Goal: Transaction & Acquisition: Subscribe to service/newsletter

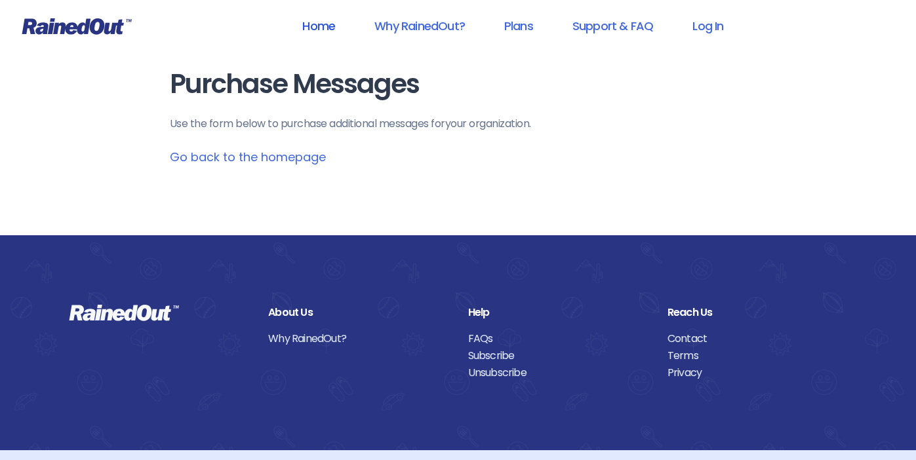
click at [310, 24] on link "Home" at bounding box center [318, 25] width 67 height 29
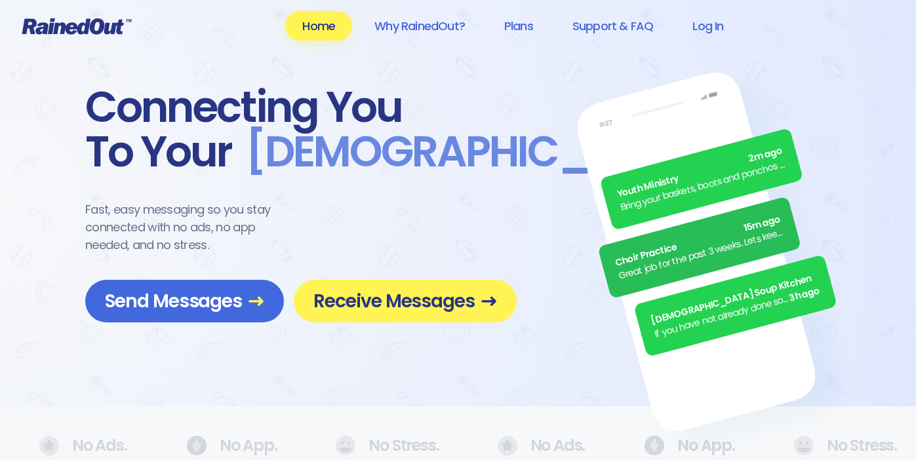
click at [105, 24] on icon at bounding box center [76, 26] width 109 height 16
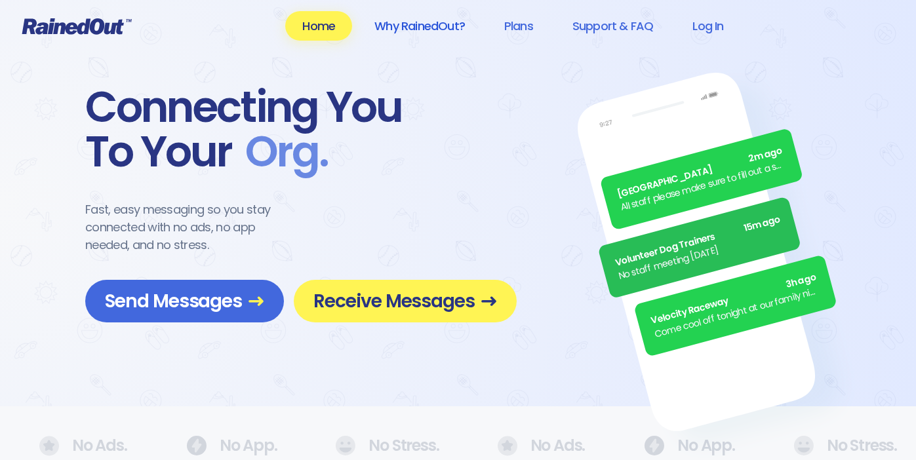
click at [437, 28] on link "Why RainedOut?" at bounding box center [419, 25] width 125 height 29
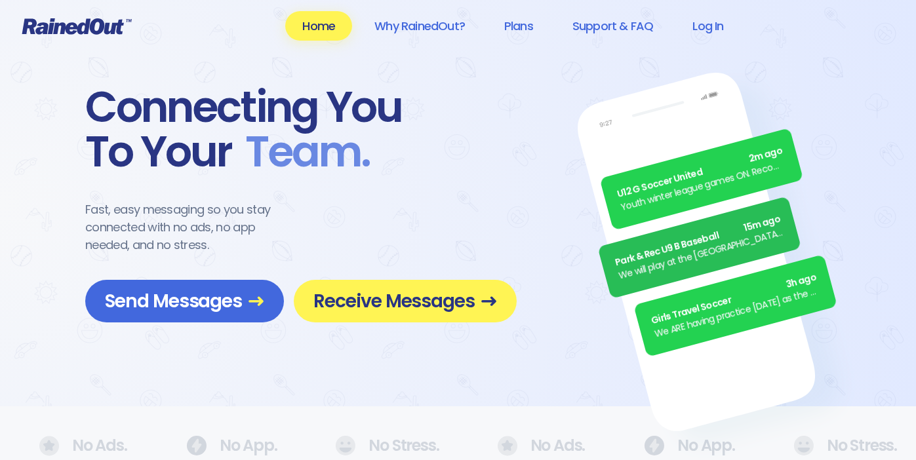
scroll to position [16, 0]
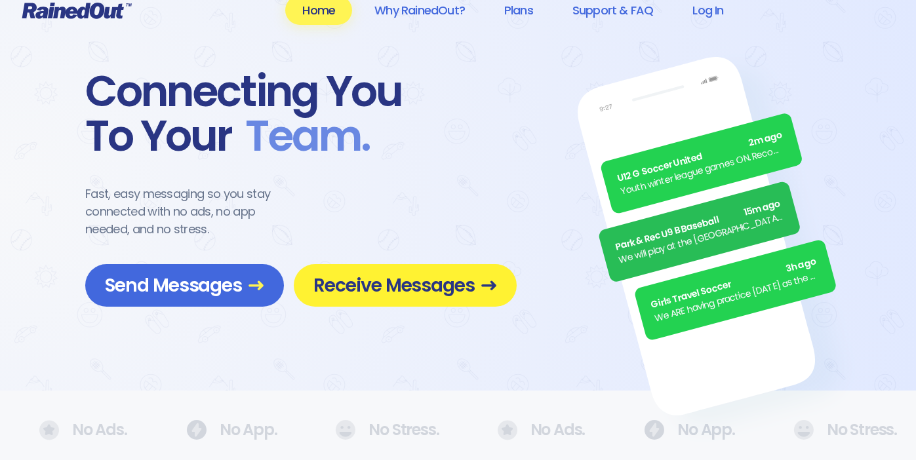
click at [342, 287] on span "Receive Messages" at bounding box center [405, 285] width 184 height 23
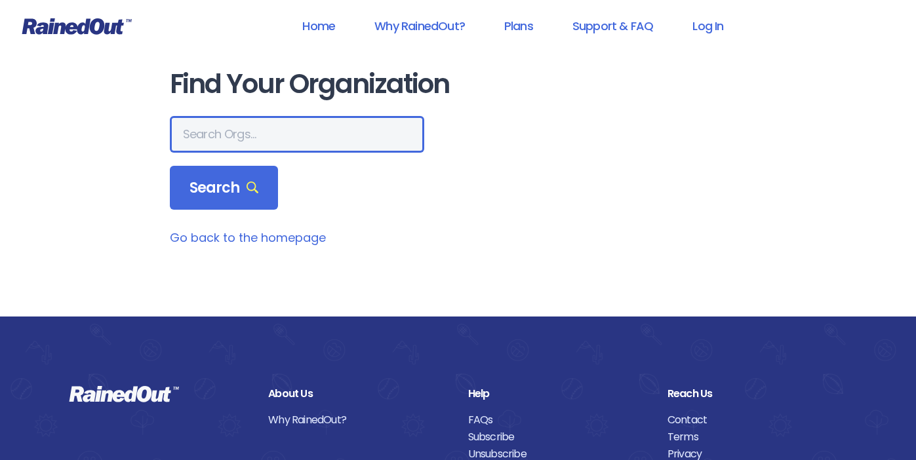
click at [248, 132] on input "text" at bounding box center [297, 134] width 254 height 37
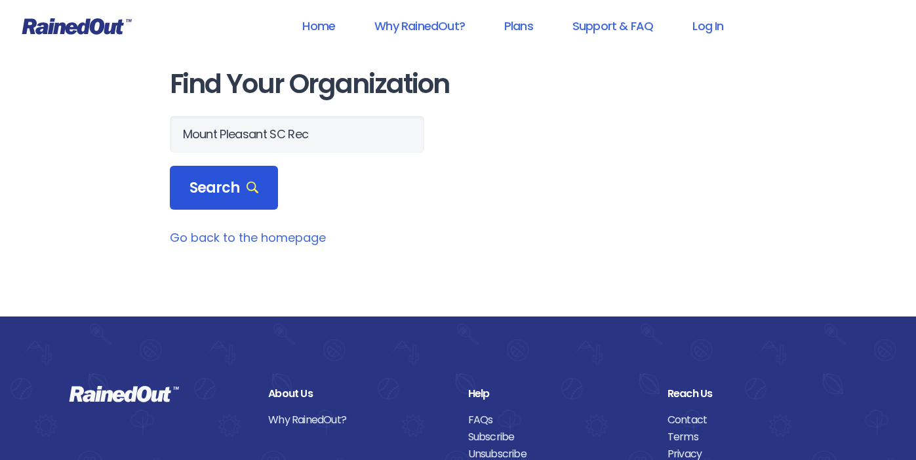
click at [212, 181] on span "Search" at bounding box center [223, 188] width 69 height 18
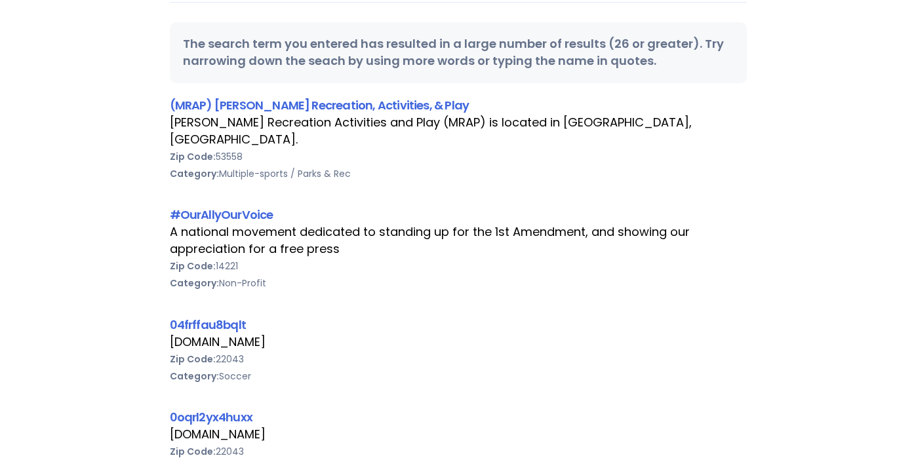
scroll to position [0, 0]
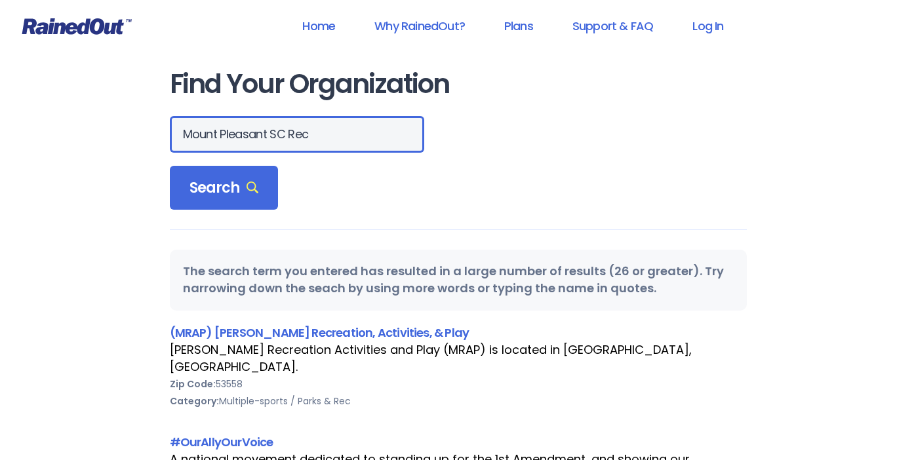
click at [222, 132] on input "Mount Pleasant SC Rec" at bounding box center [297, 134] width 254 height 37
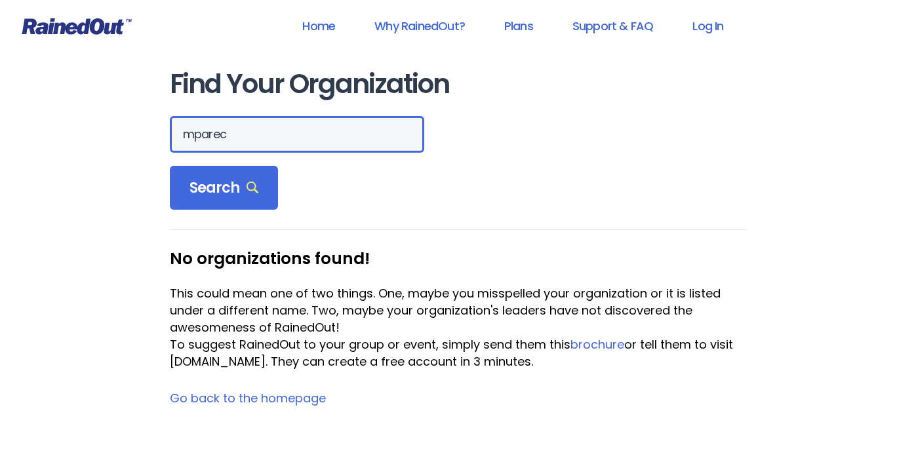
click at [208, 133] on input "mparec" at bounding box center [297, 134] width 254 height 37
drag, startPoint x: 240, startPoint y: 136, endPoint x: 193, endPoint y: 138, distance: 46.6
click at [193, 138] on input "mparec" at bounding box center [297, 134] width 254 height 37
type input "mount pleasant rec"
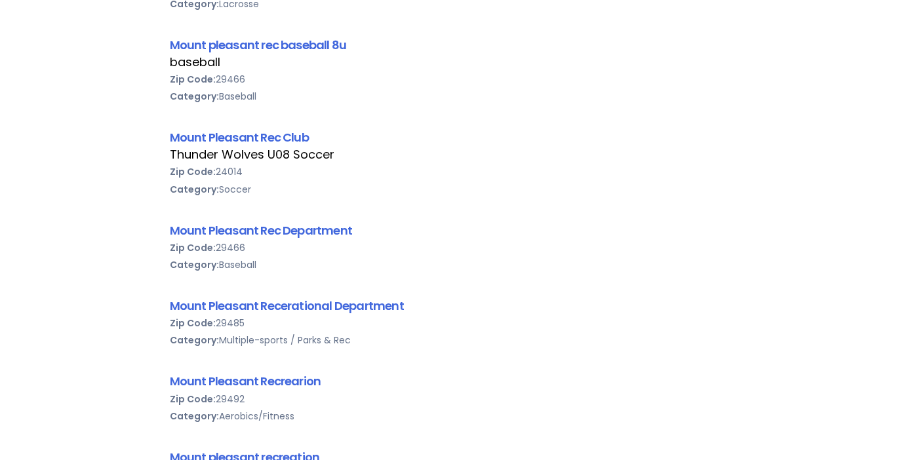
scroll to position [324, 0]
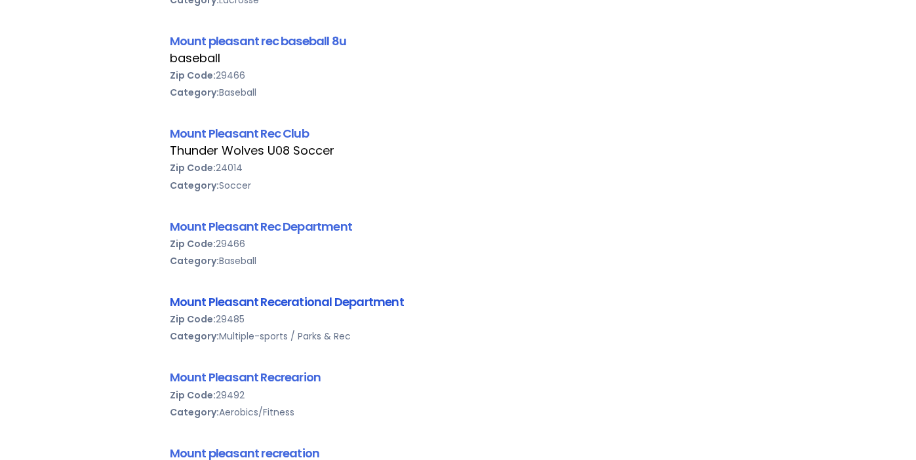
click at [374, 305] on link "Mount Pleasant Recerational Department" at bounding box center [287, 302] width 234 height 16
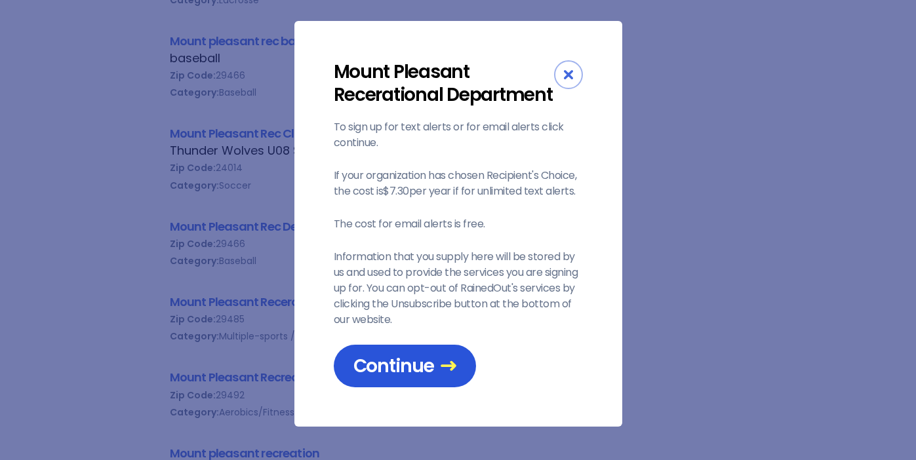
click at [390, 363] on span "Continue" at bounding box center [404, 366] width 103 height 23
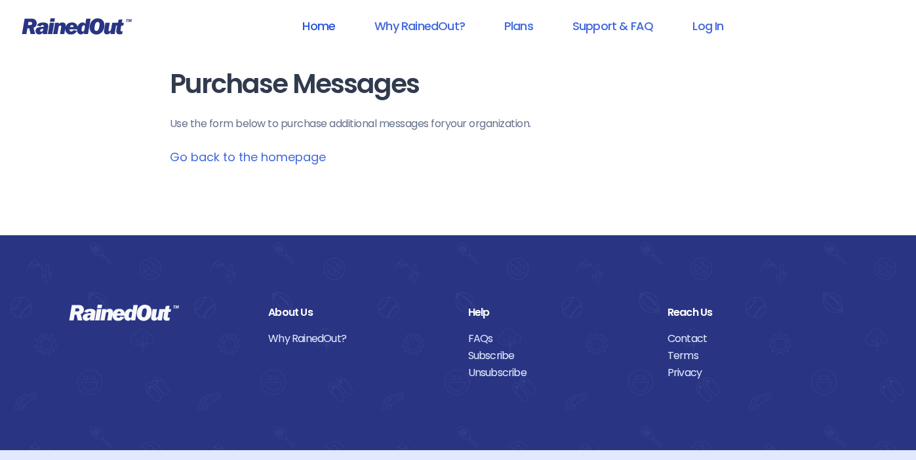
click at [322, 28] on link "Home" at bounding box center [318, 25] width 67 height 29
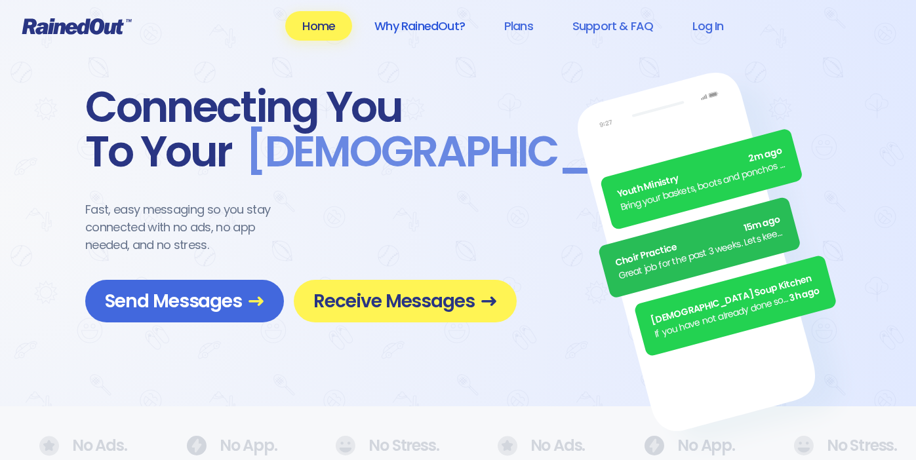
click at [414, 25] on link "Why RainedOut?" at bounding box center [419, 25] width 125 height 29
